Goal: Information Seeking & Learning: Find specific fact

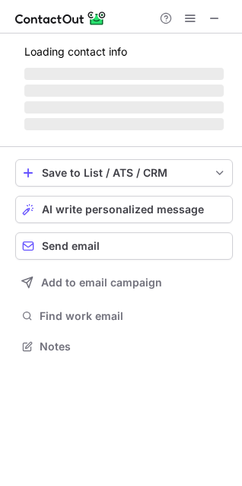
scroll to position [8, 8]
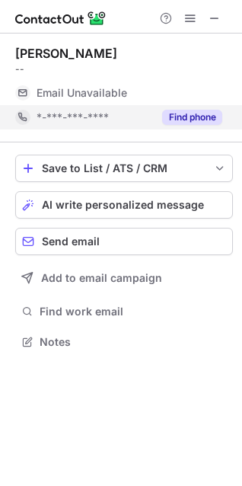
click at [185, 113] on button "Find phone" at bounding box center [192, 117] width 60 height 15
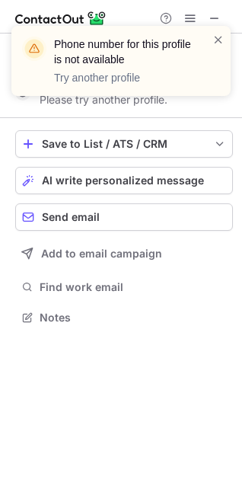
click at [218, 18] on div "Phone number for this profile is not available Try another profile" at bounding box center [121, 67] width 244 height 113
click at [221, 40] on span at bounding box center [219, 39] width 12 height 15
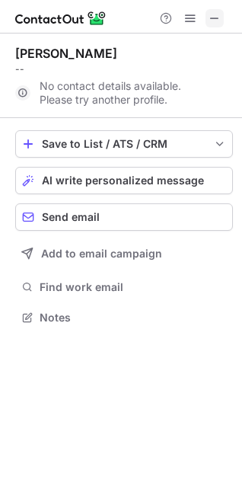
click at [215, 14] on span at bounding box center [215, 18] width 12 height 12
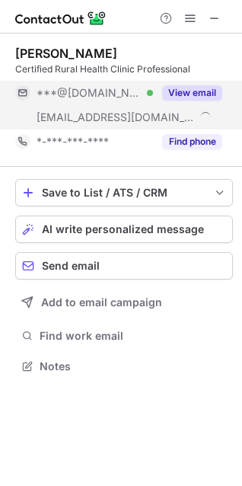
scroll to position [356, 242]
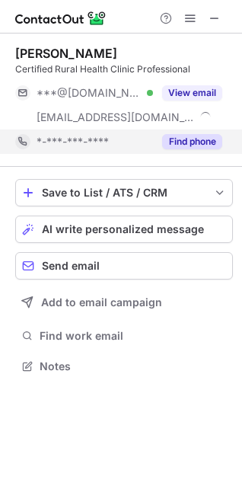
click at [191, 139] on button "Find phone" at bounding box center [192, 141] width 60 height 15
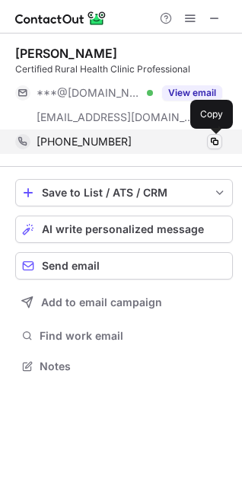
click at [213, 142] on span at bounding box center [215, 142] width 12 height 12
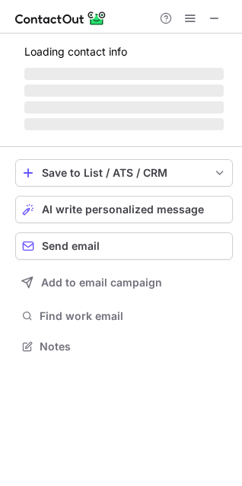
scroll to position [356, 242]
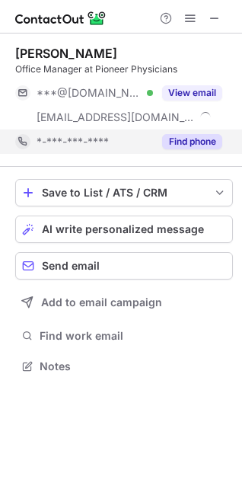
click at [178, 136] on button "Find phone" at bounding box center [192, 141] width 60 height 15
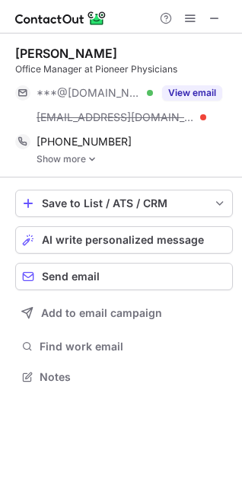
scroll to position [366, 242]
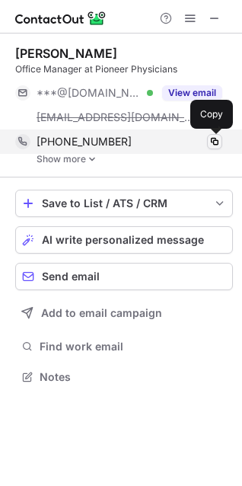
click at [215, 143] on span at bounding box center [215, 142] width 12 height 12
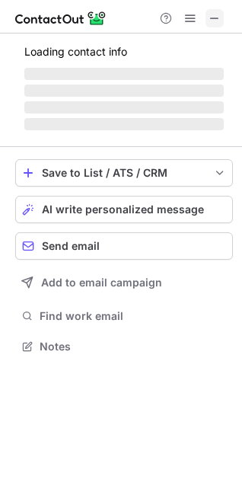
scroll to position [7, 8]
click at [217, 14] on span at bounding box center [215, 18] width 12 height 12
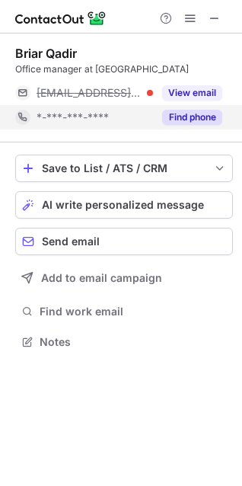
click at [175, 114] on button "Find phone" at bounding box center [192, 117] width 60 height 15
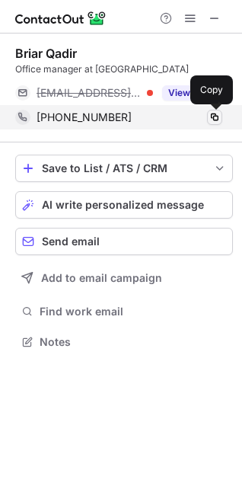
click at [212, 115] on span at bounding box center [215, 117] width 12 height 12
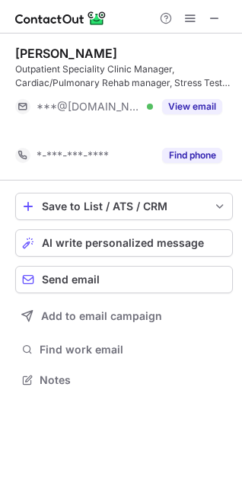
scroll to position [8, 8]
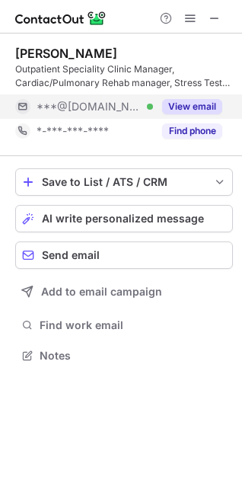
click at [199, 120] on div "Find phone" at bounding box center [187, 131] width 69 height 24
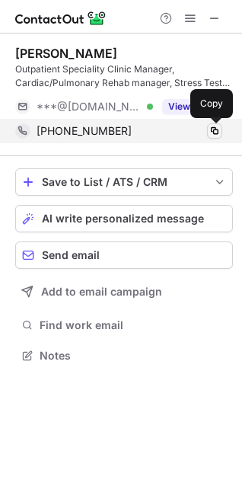
click at [216, 132] on span at bounding box center [215, 131] width 12 height 12
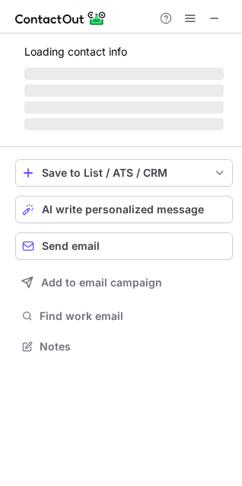
scroll to position [8, 8]
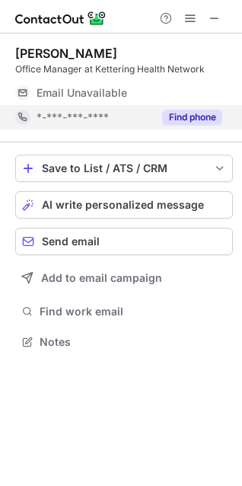
click at [207, 118] on button "Find phone" at bounding box center [192, 117] width 60 height 15
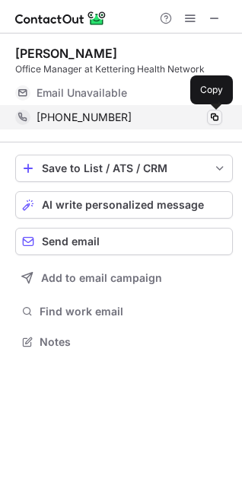
click at [220, 118] on span at bounding box center [215, 117] width 12 height 12
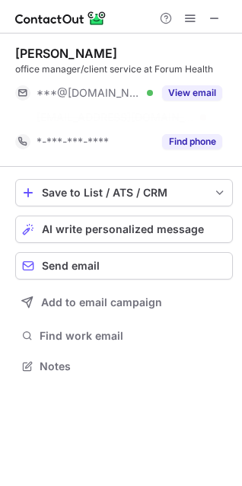
scroll to position [331, 242]
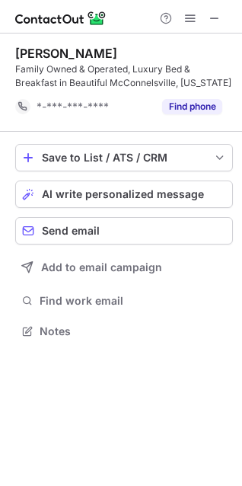
scroll to position [320, 242]
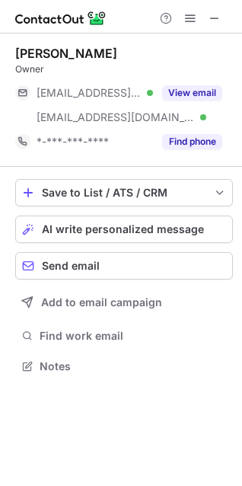
scroll to position [356, 242]
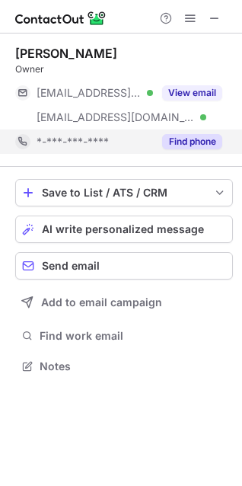
click at [217, 141] on button "Find phone" at bounding box center [192, 141] width 60 height 15
